Goal: Task Accomplishment & Management: Manage account settings

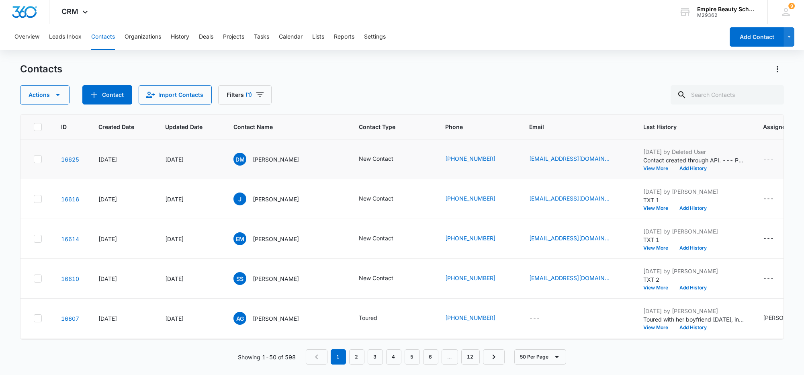
click at [644, 167] on button "View More" at bounding box center [659, 168] width 31 height 5
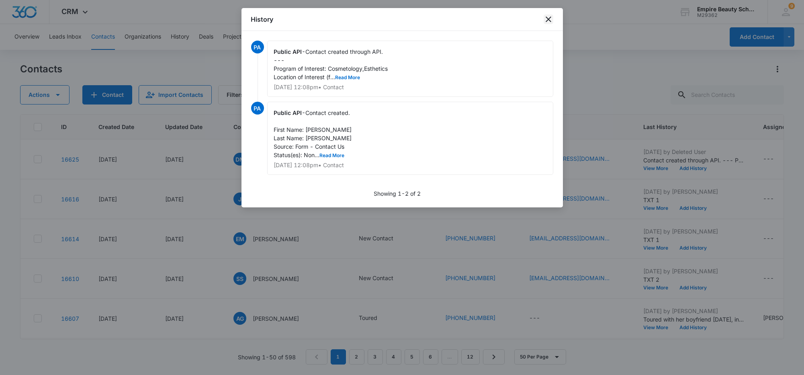
click at [548, 17] on icon "close" at bounding box center [549, 19] width 10 height 10
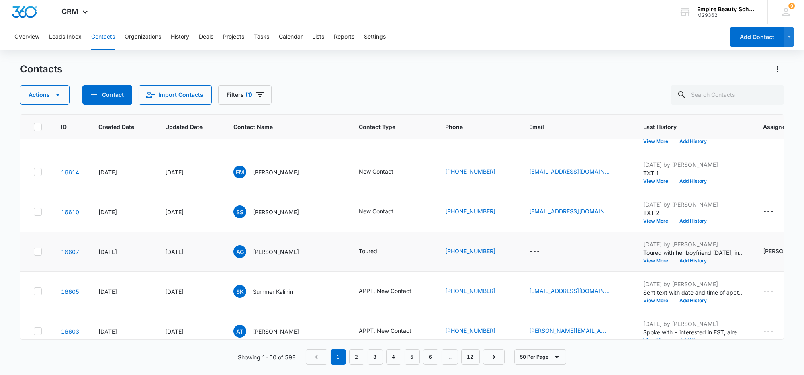
scroll to position [100, 0]
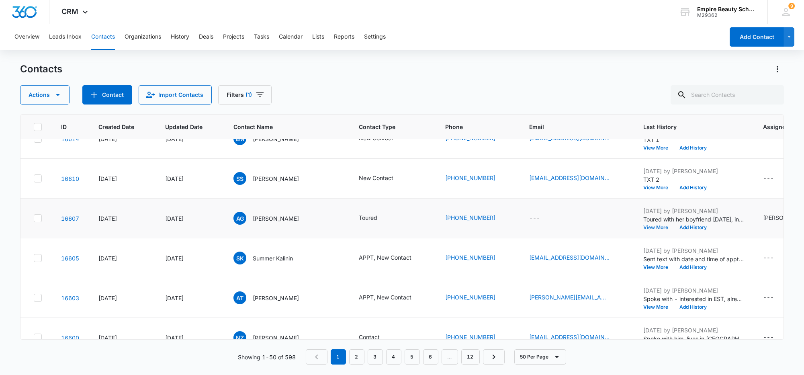
click at [644, 228] on button "View More" at bounding box center [659, 227] width 31 height 5
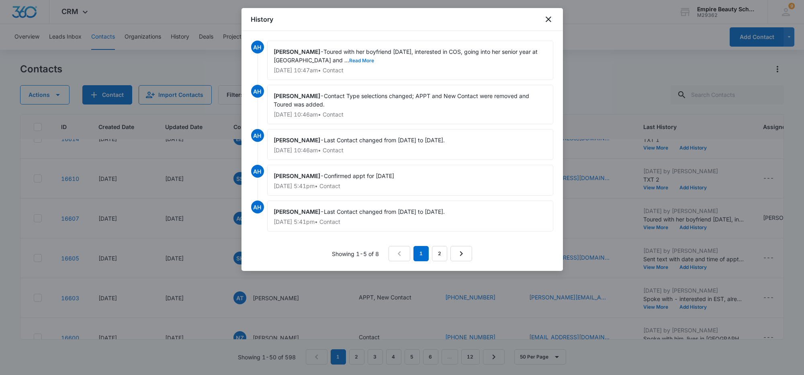
click at [350, 58] on button "Read More" at bounding box center [362, 60] width 25 height 5
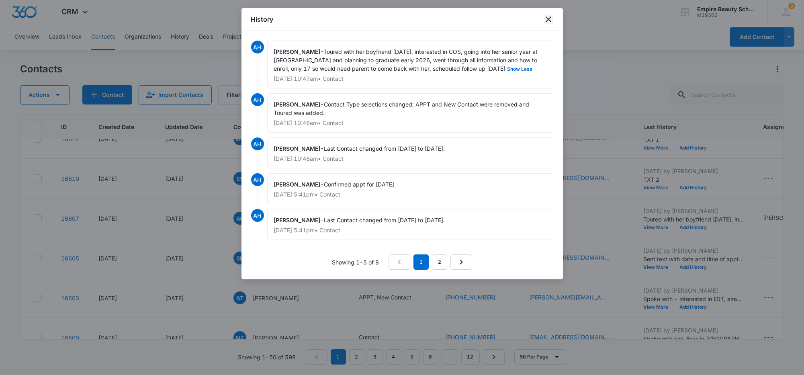
click at [549, 18] on icon "close" at bounding box center [549, 19] width 6 height 6
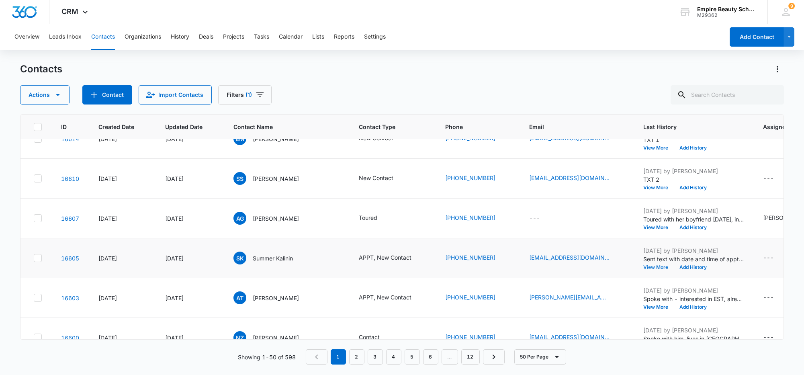
click at [644, 267] on button "View More" at bounding box center [659, 267] width 31 height 5
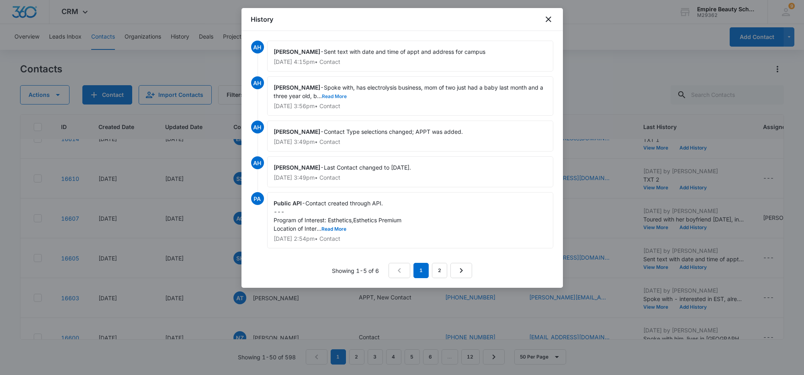
click at [322, 96] on button "Read More" at bounding box center [334, 96] width 25 height 5
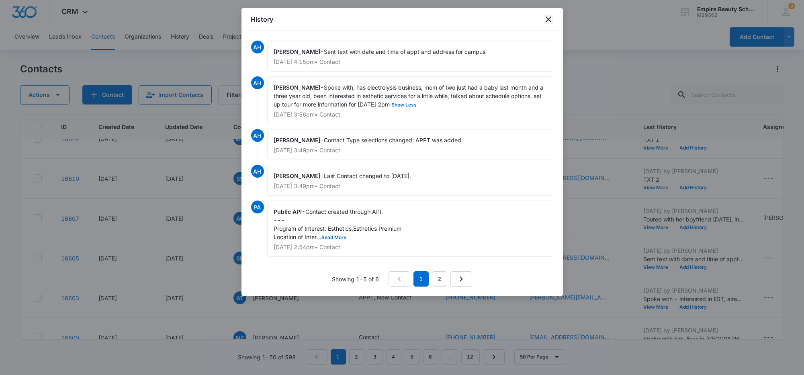
click at [553, 19] on icon "close" at bounding box center [549, 19] width 10 height 10
